Goal: Obtain resource: Obtain resource

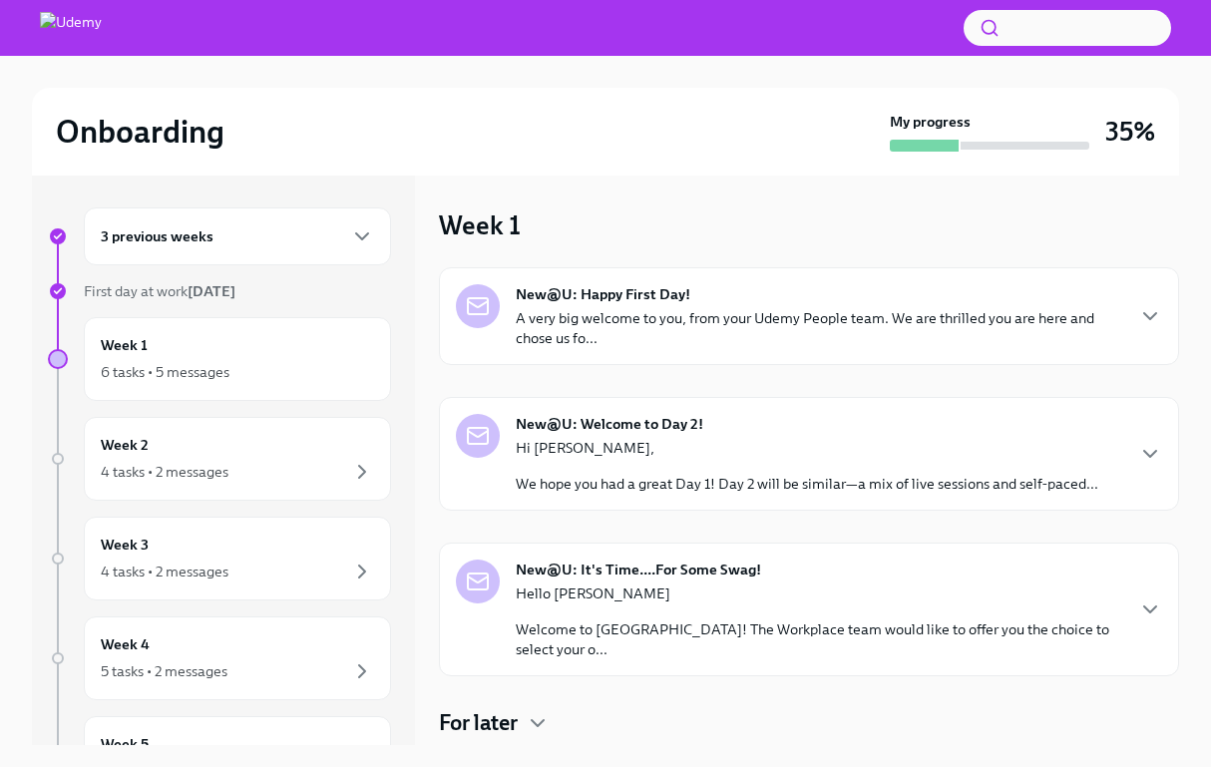
scroll to position [35, 0]
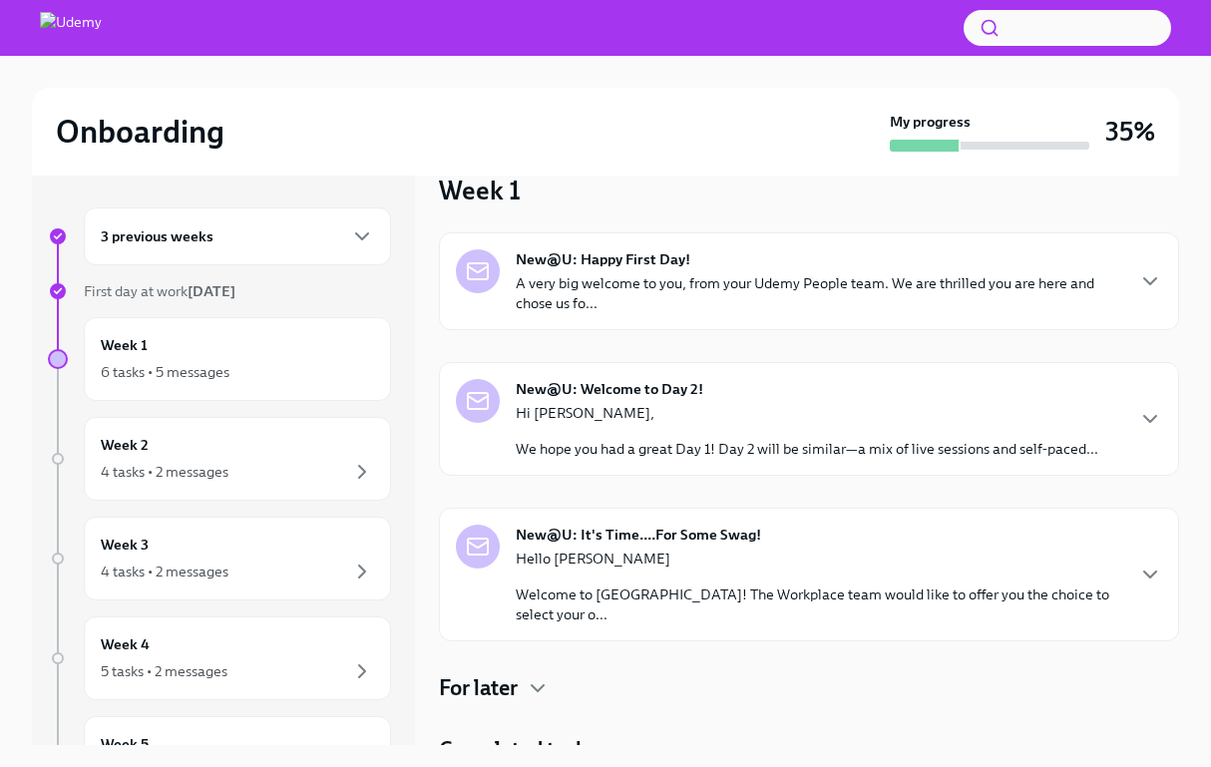
click at [719, 550] on p "Hello [PERSON_NAME]" at bounding box center [819, 559] width 606 height 20
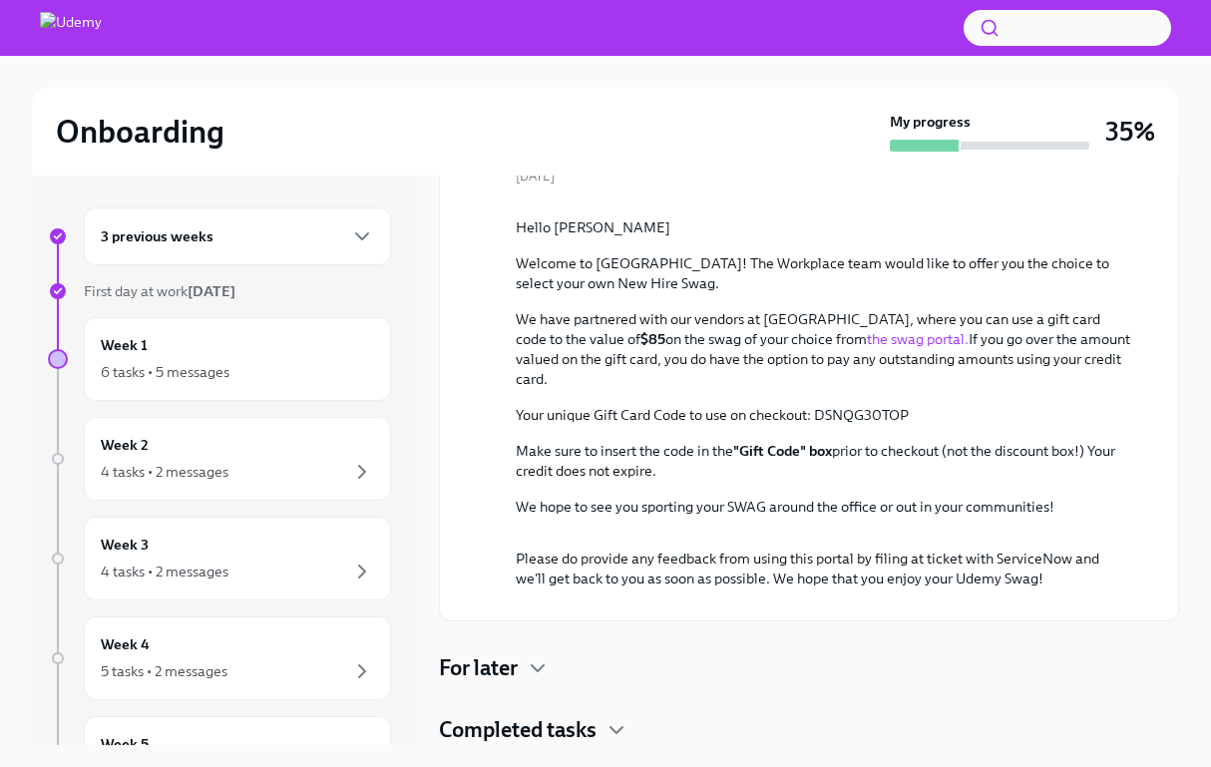
scroll to position [712, 0]
click at [755, 533] on button "Zoom image" at bounding box center [823, 533] width 461 height 0
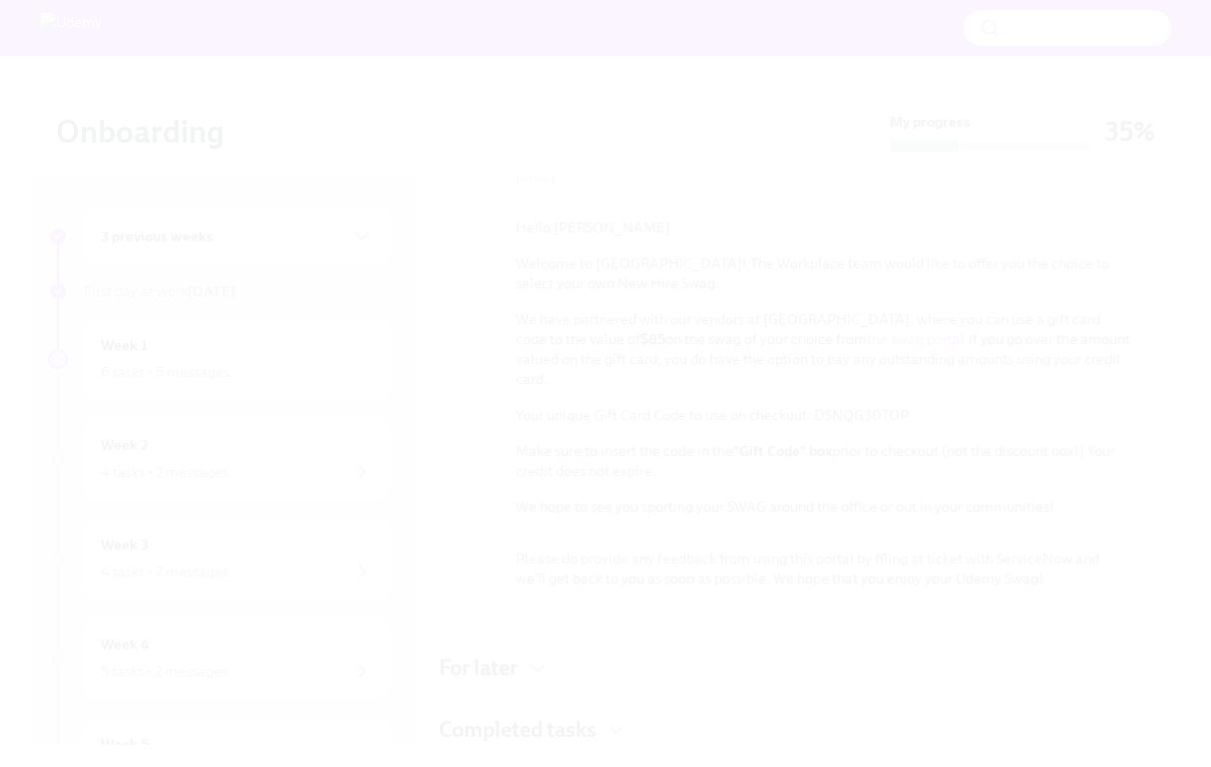
click at [763, 402] on button "Unzoom image" at bounding box center [605, 383] width 1211 height 767
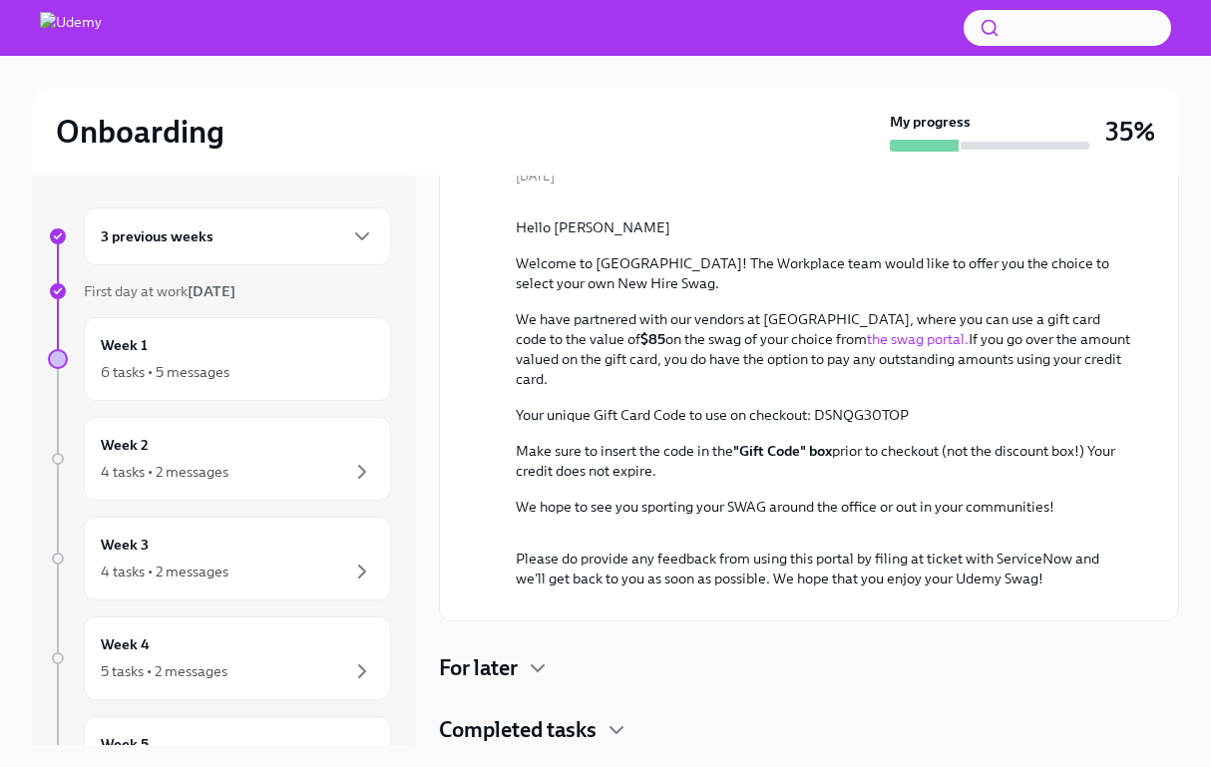
scroll to position [421, 0]
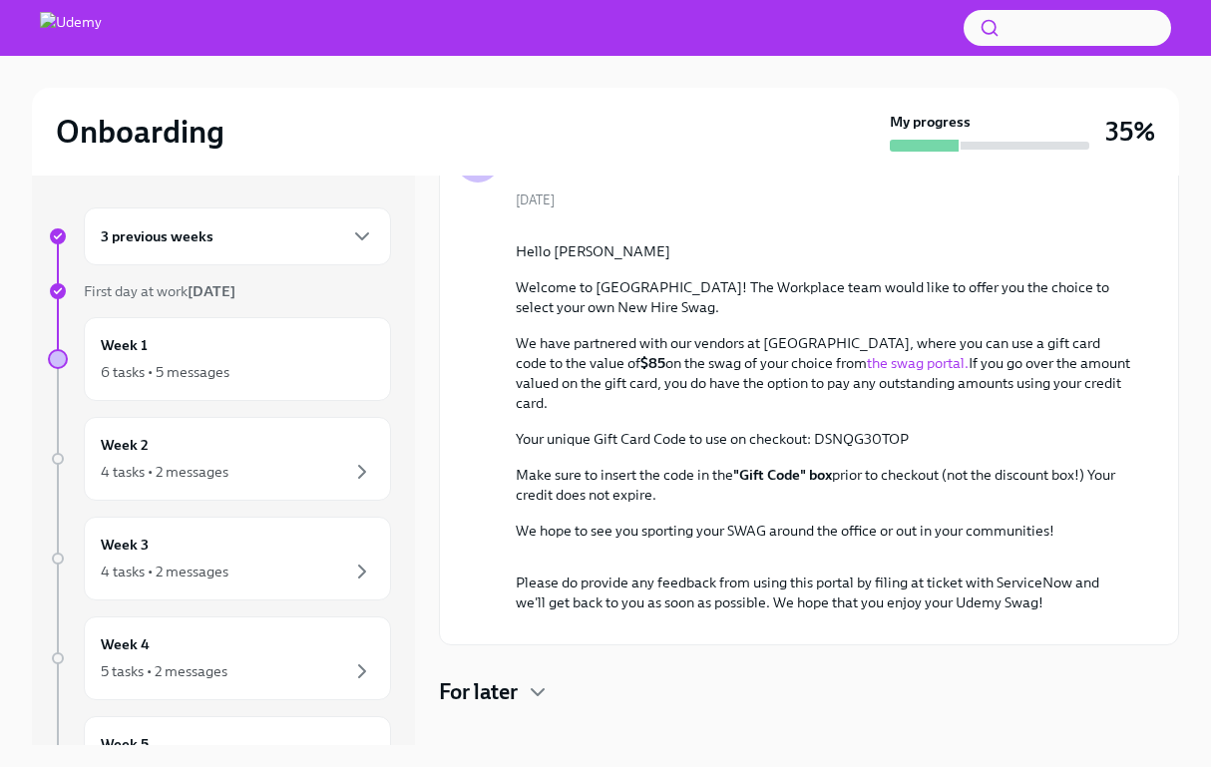
click at [867, 372] on link "the swag portal." at bounding box center [918, 363] width 102 height 18
drag, startPoint x: 921, startPoint y: 593, endPoint x: 817, endPoint y: 590, distance: 103.8
click at [817, 449] on p "Your unique Gift Card Code to use on checkout: DSNQG30TOP" at bounding box center [823, 439] width 614 height 20
copy p "DSNQG30TOP"
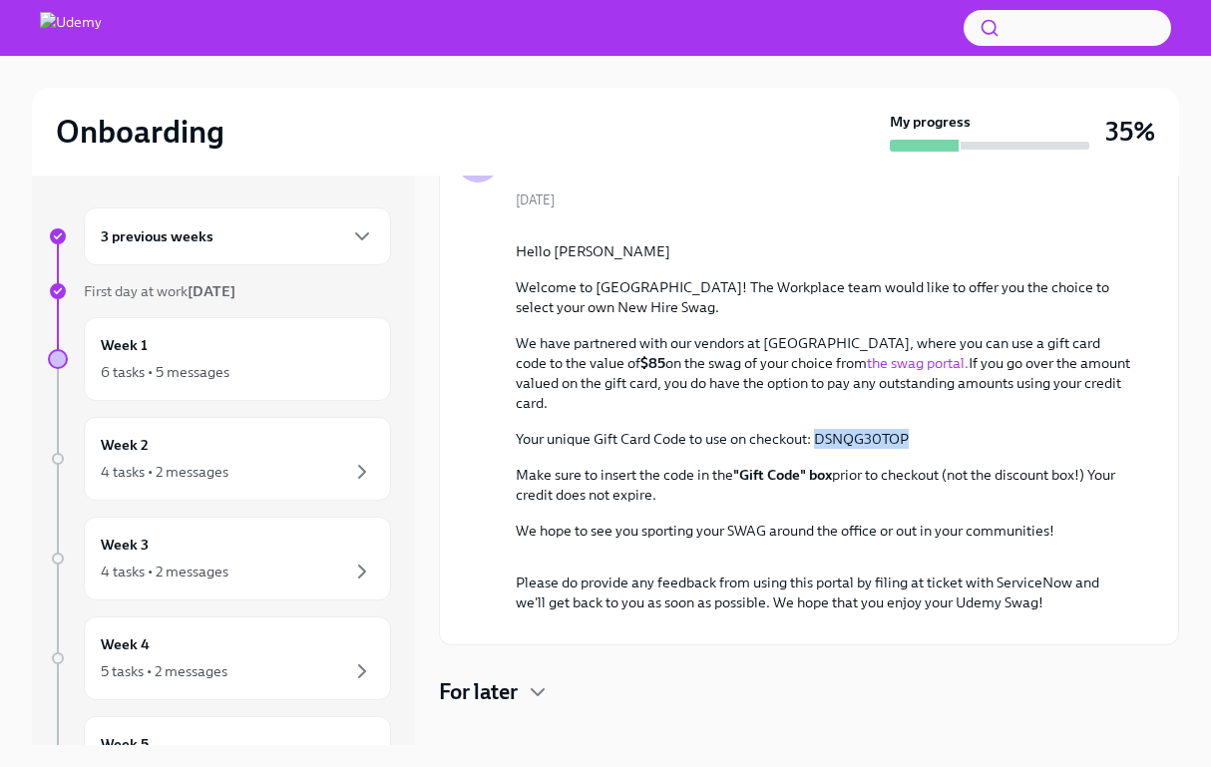
copy p "DSNQG30TOP"
click at [272, 352] on div "Week 1 6 tasks • 5 messages" at bounding box center [237, 359] width 273 height 50
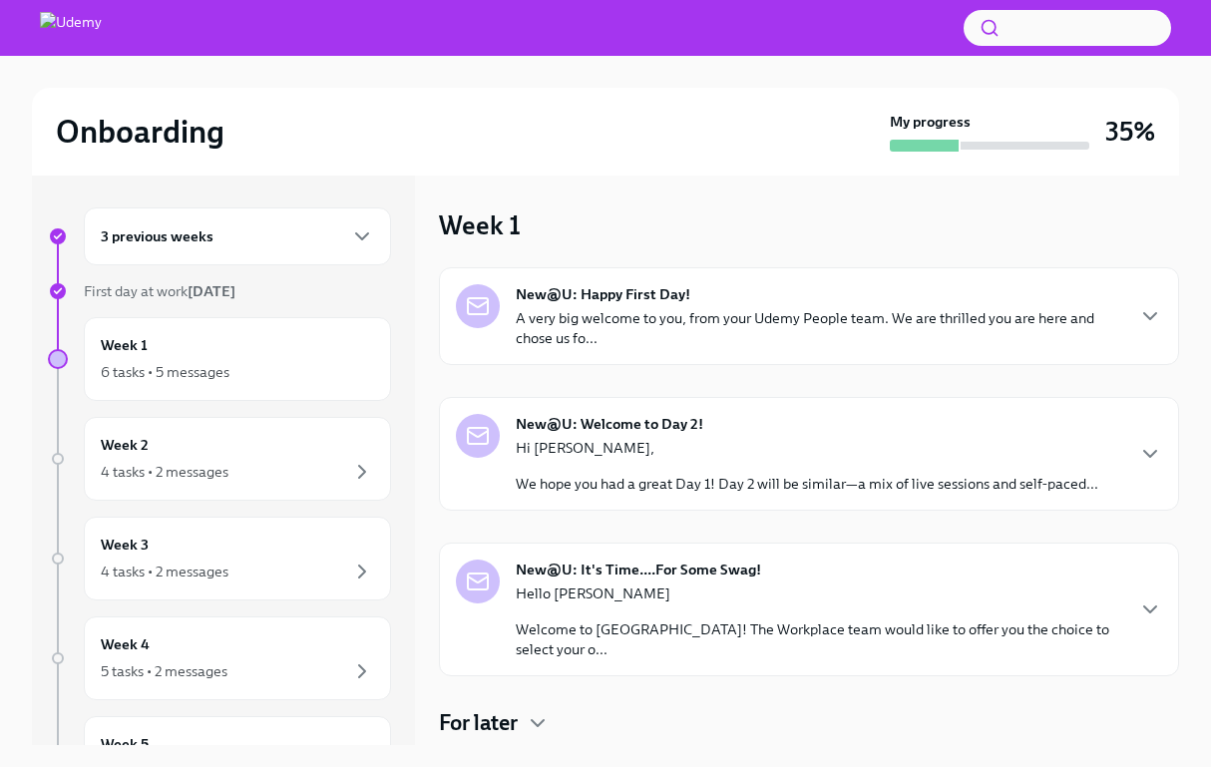
click at [766, 321] on p "A very big welcome to you, from your Udemy People team. We are thrilled you are…" at bounding box center [819, 328] width 606 height 40
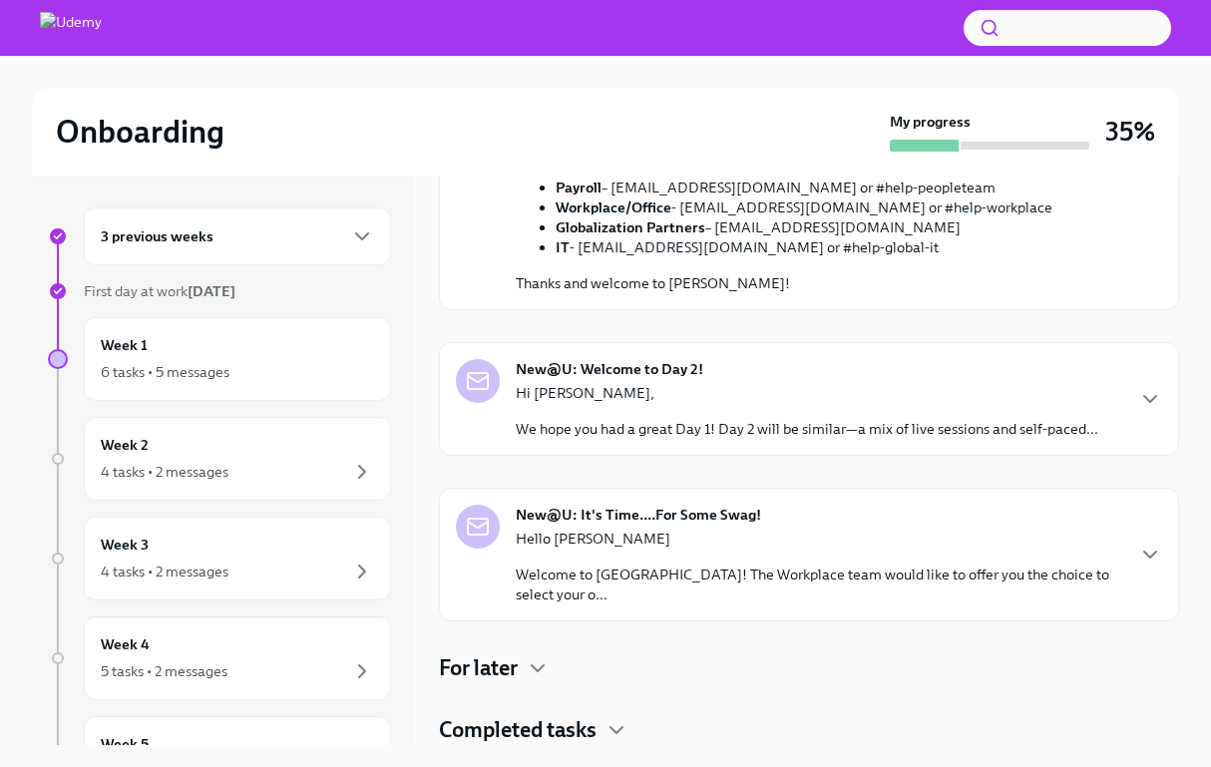
scroll to position [1005, 0]
click at [730, 403] on p "Hi [PERSON_NAME]," at bounding box center [807, 393] width 583 height 20
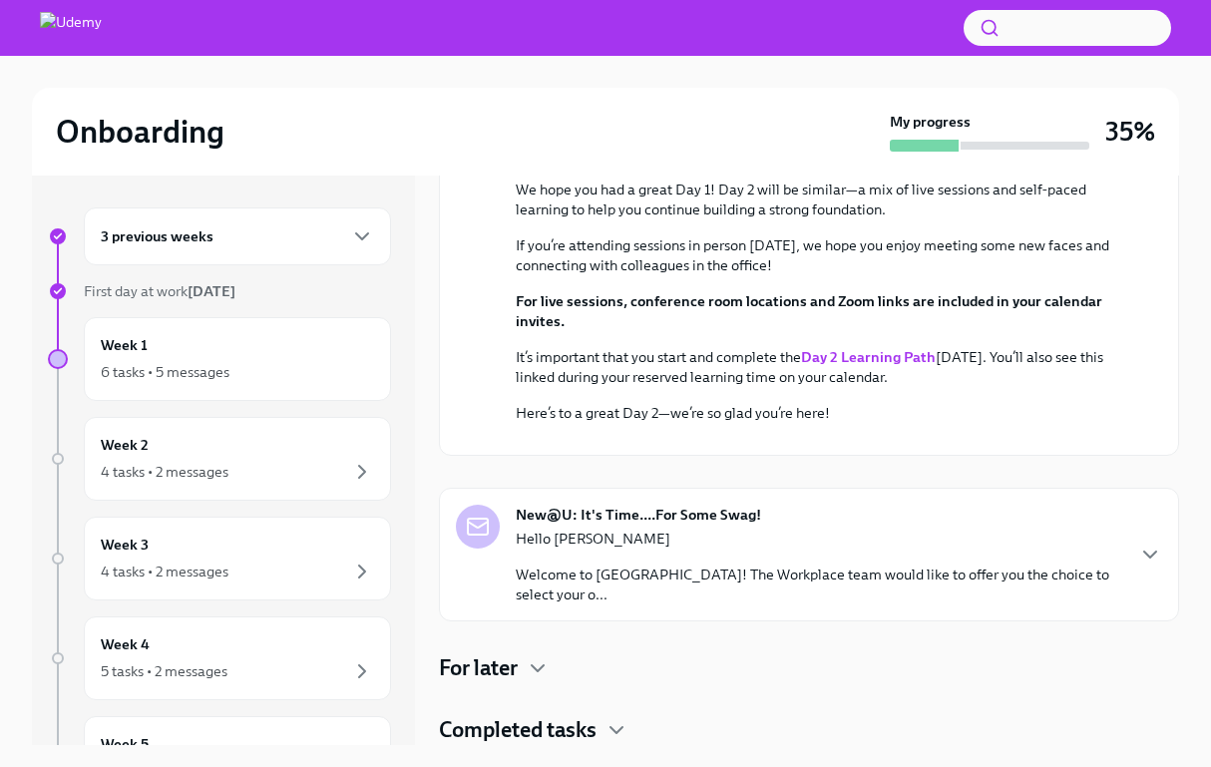
scroll to position [1204, 0]
click at [874, 366] on strong "Day 2 Learning Path" at bounding box center [868, 357] width 135 height 18
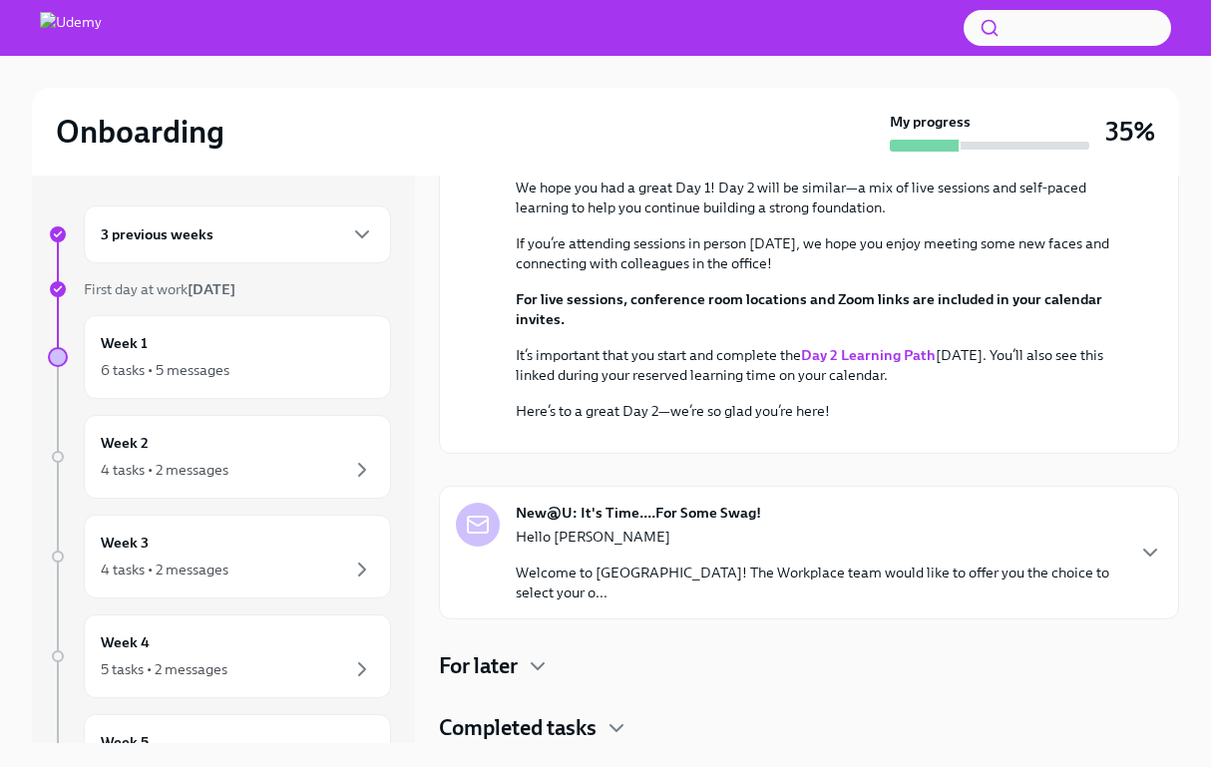
click at [848, 546] on div "New@U: It's Time....For Some Swag! Hello [PERSON_NAME] Welcome to Udemy! The Wo…" at bounding box center [819, 553] width 606 height 100
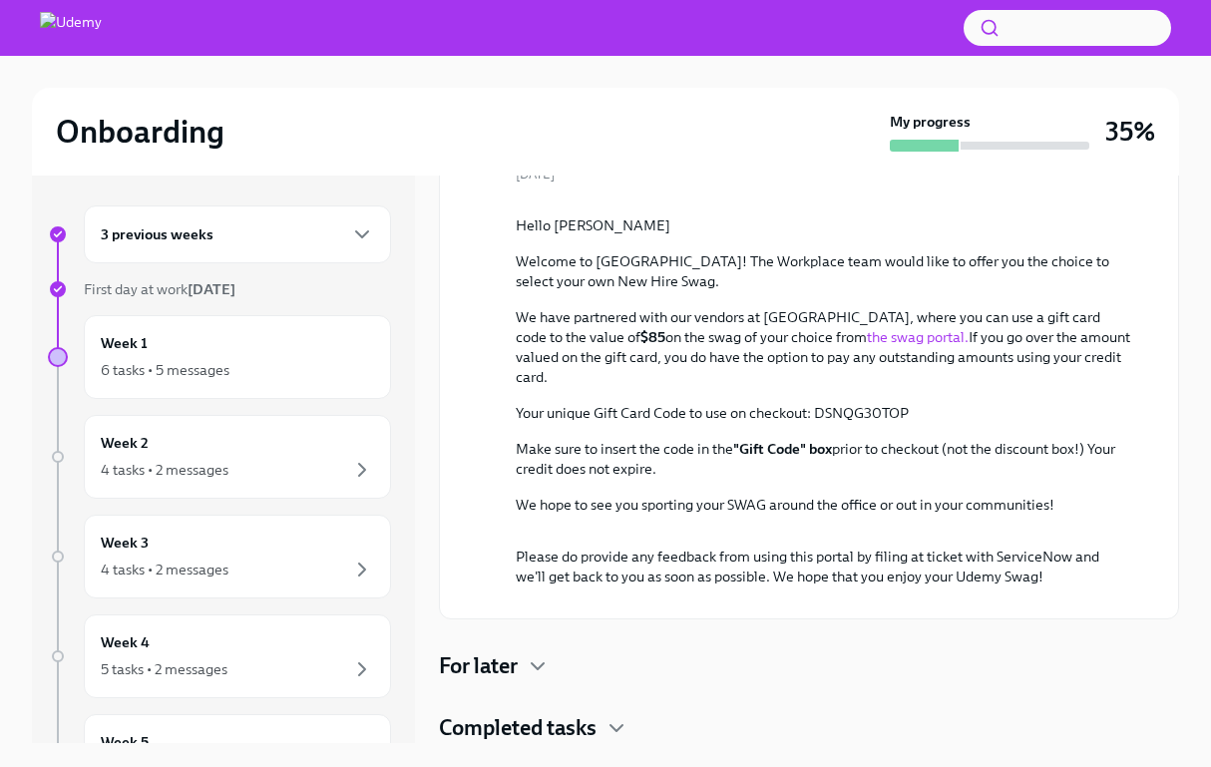
scroll to position [1748, 0]
click at [292, 355] on div "Week 1 6 tasks • 5 messages" at bounding box center [237, 357] width 273 height 50
click at [265, 338] on div "Week 1 6 tasks • 5 messages" at bounding box center [237, 357] width 273 height 50
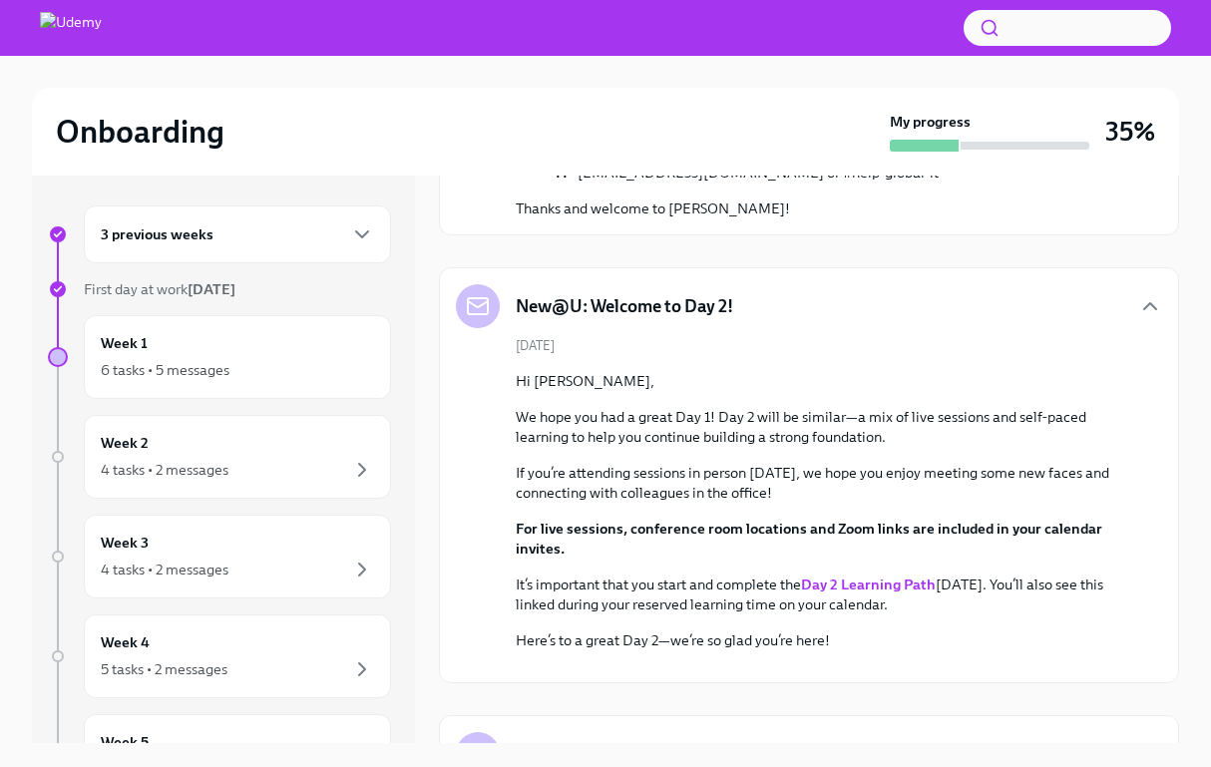
scroll to position [704, 0]
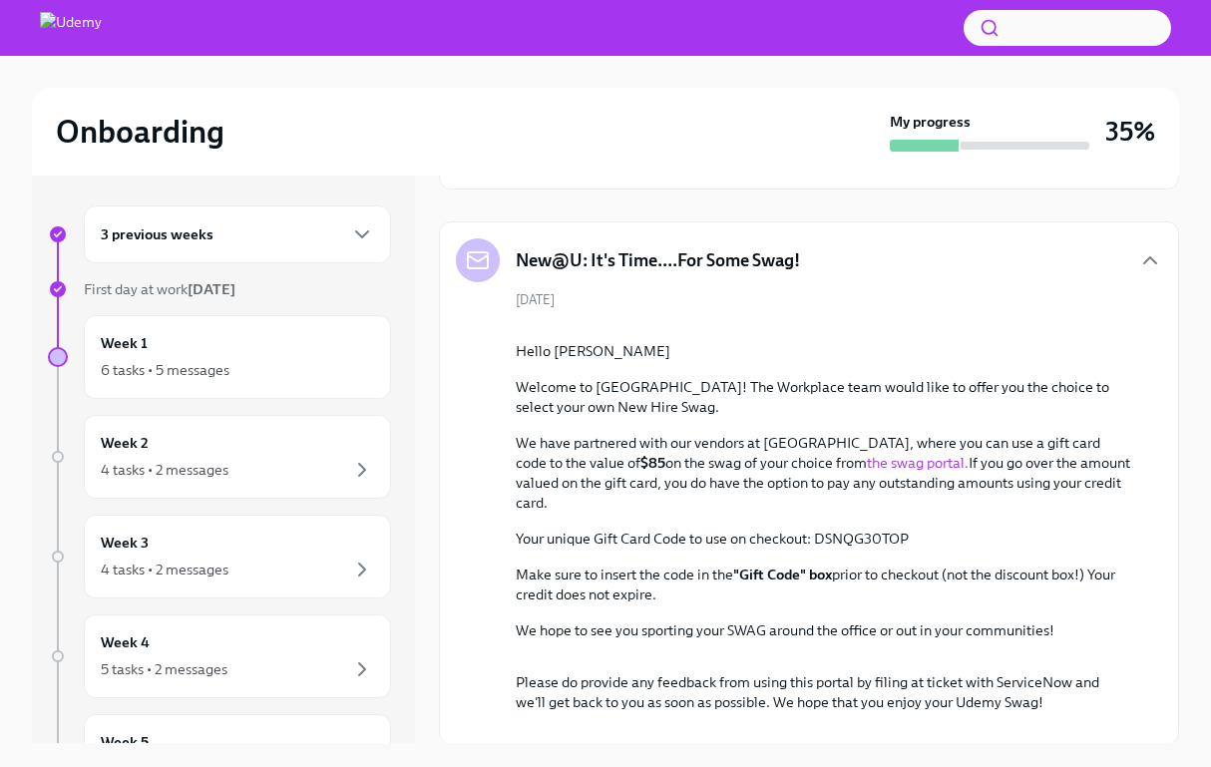
scroll to position [1254, 0]
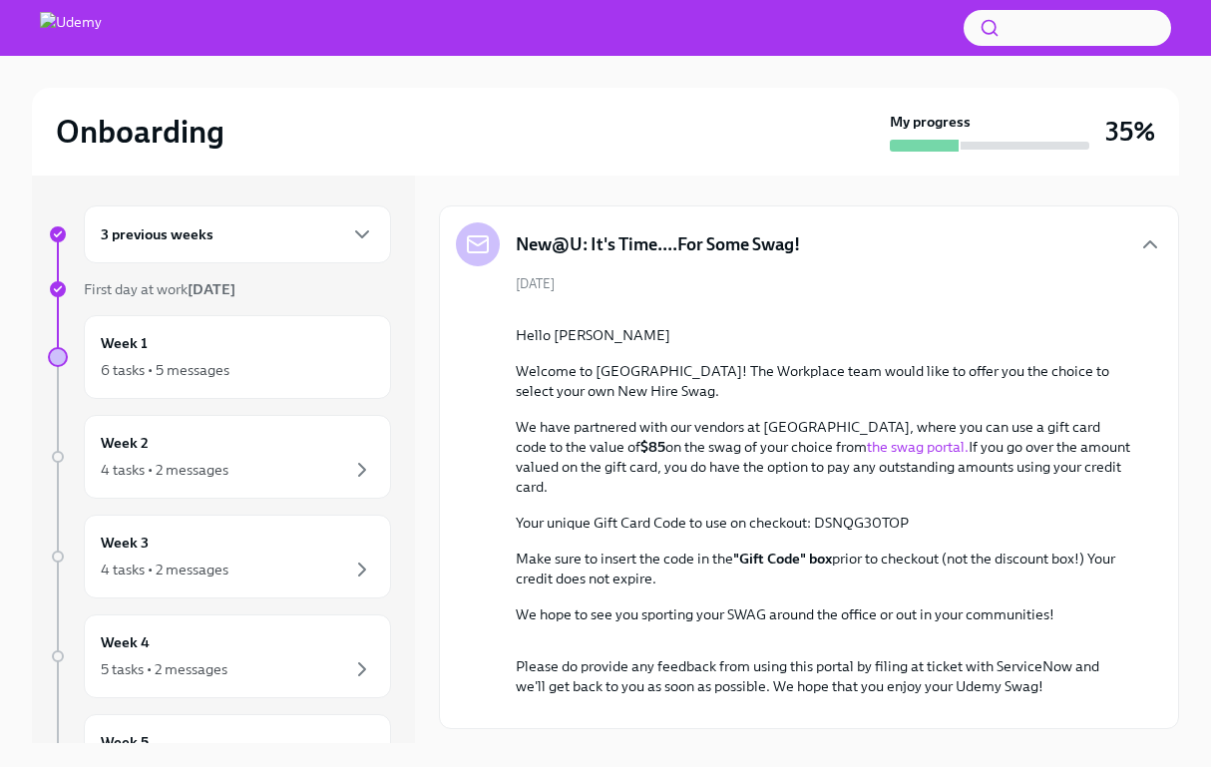
click at [861, 84] on strong "Day 2 Learning Path" at bounding box center [868, 75] width 135 height 18
